Goal: Navigation & Orientation: Find specific page/section

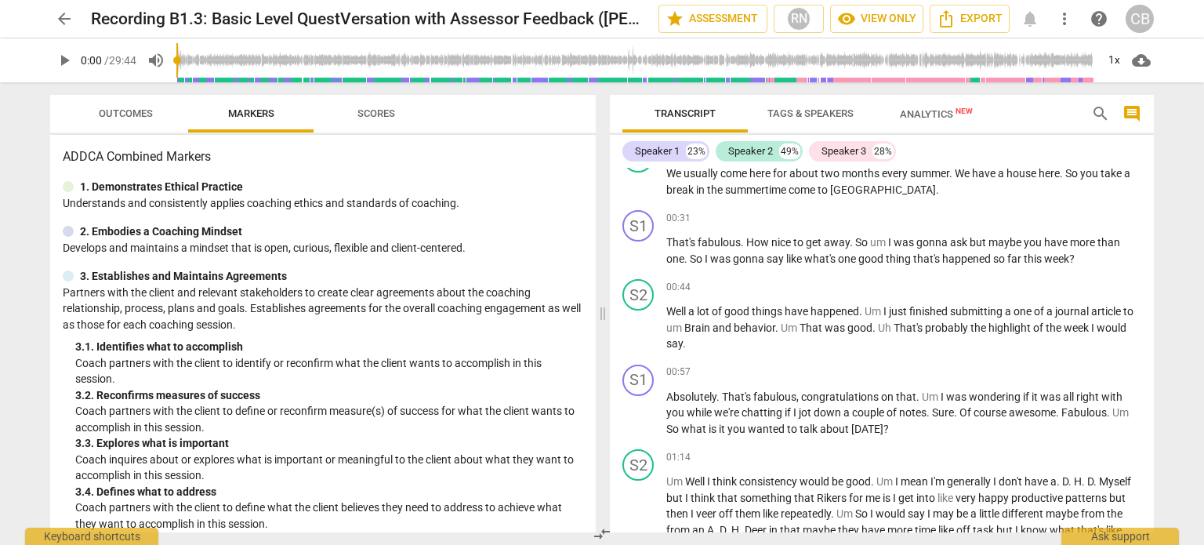
scroll to position [381, 0]
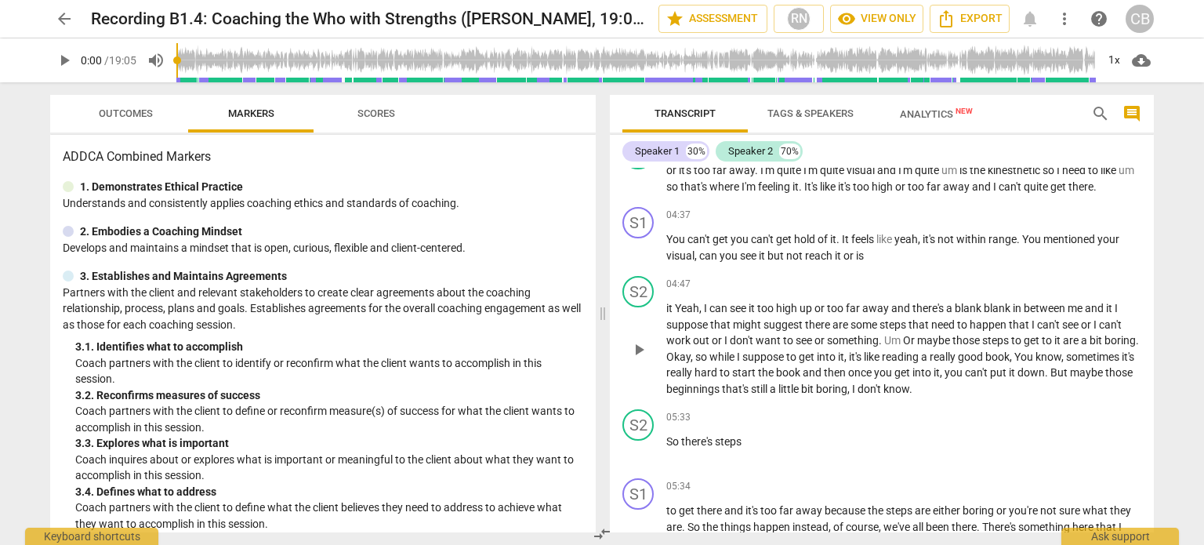
scroll to position [1338, 0]
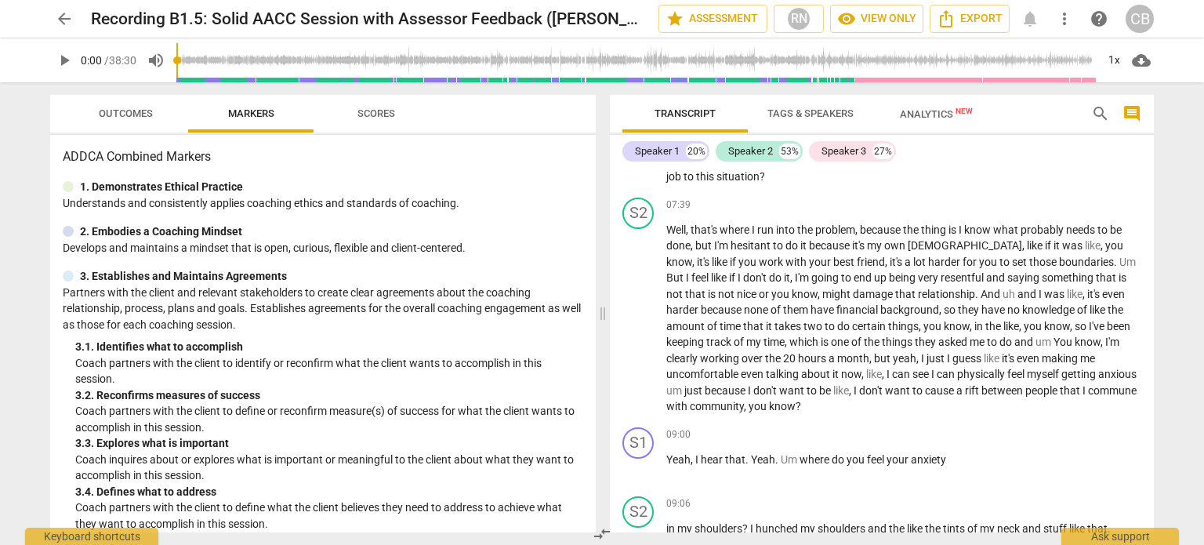
scroll to position [1711, 0]
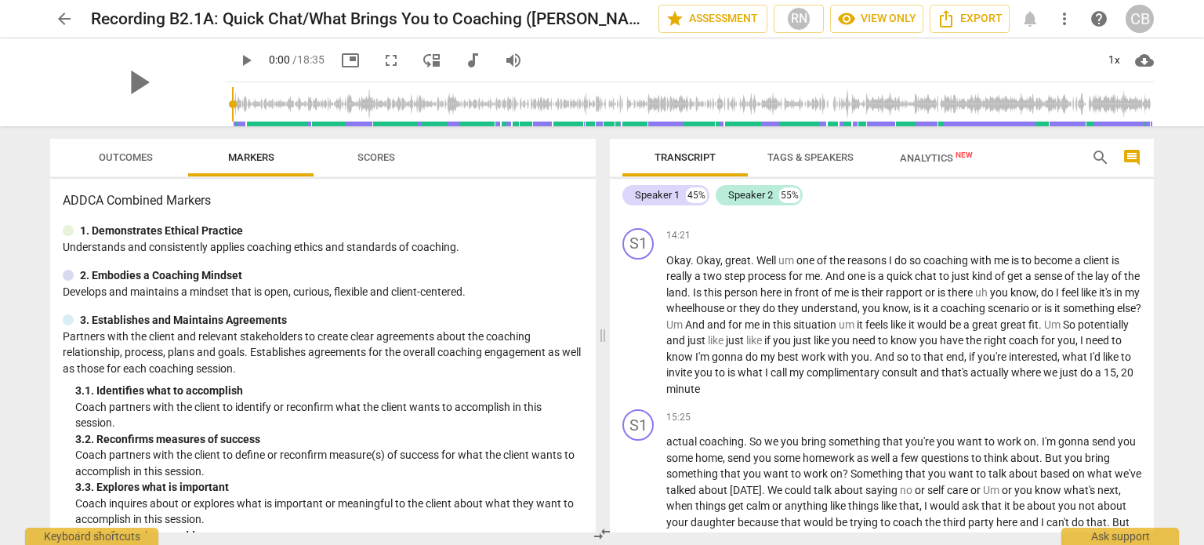
scroll to position [3841, 0]
